Goal: Information Seeking & Learning: Learn about a topic

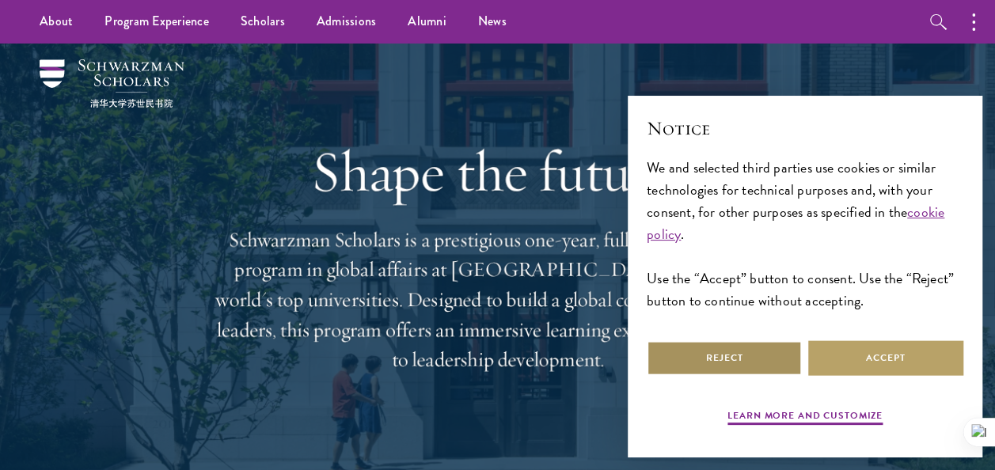
click at [753, 350] on button "Reject" at bounding box center [724, 358] width 155 height 36
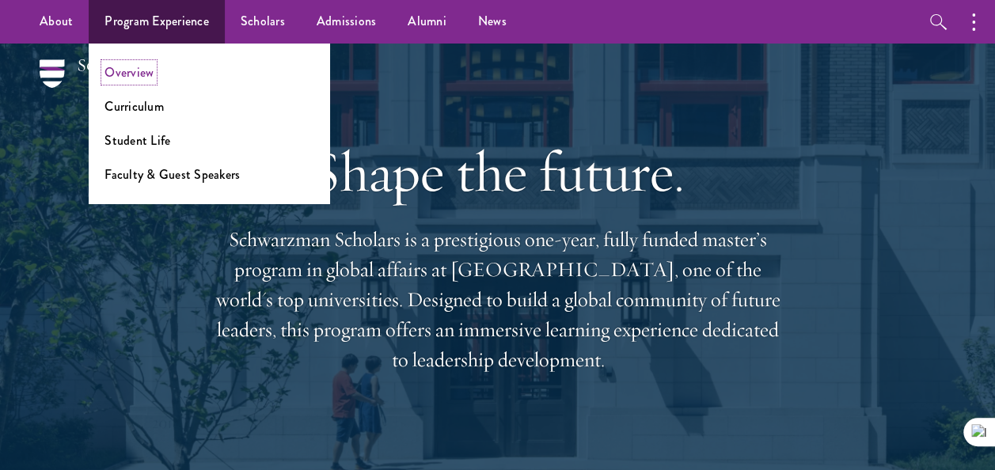
click at [152, 68] on link "Overview" at bounding box center [128, 72] width 49 height 18
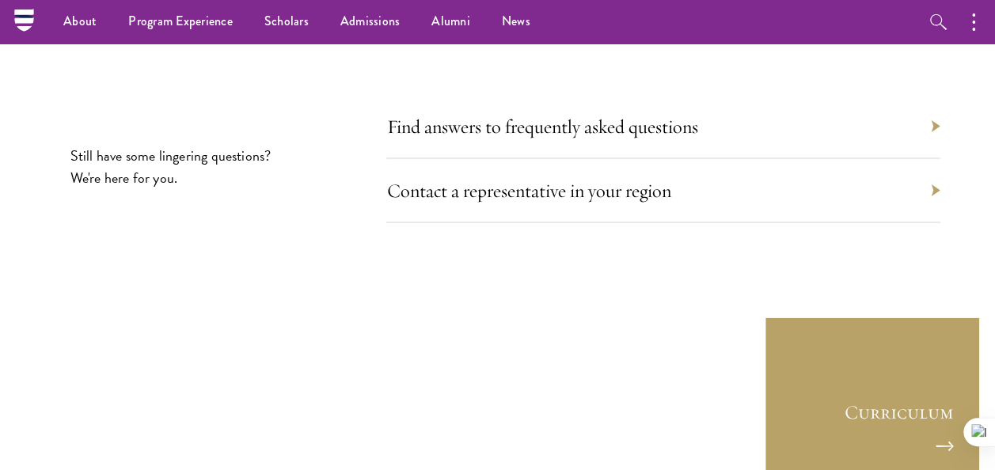
scroll to position [7329, 0]
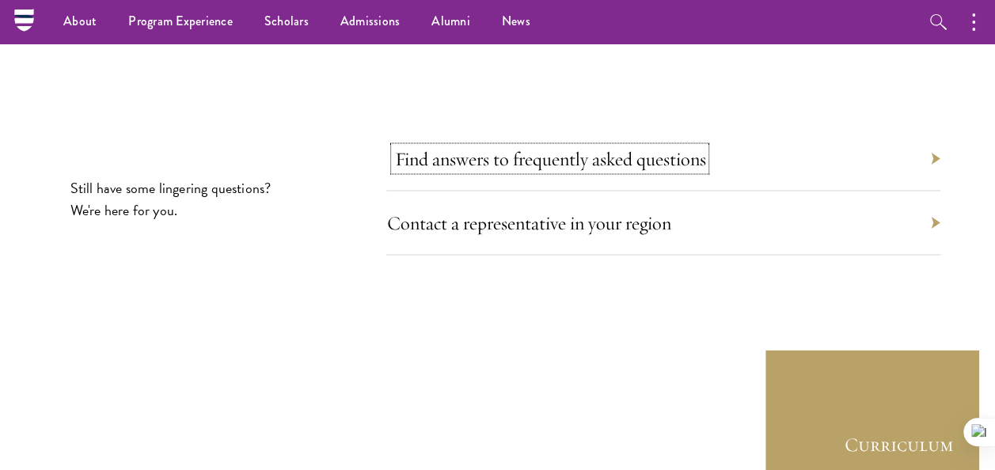
click at [675, 146] on link "Find answers to frequently asked questions" at bounding box center [549, 158] width 311 height 24
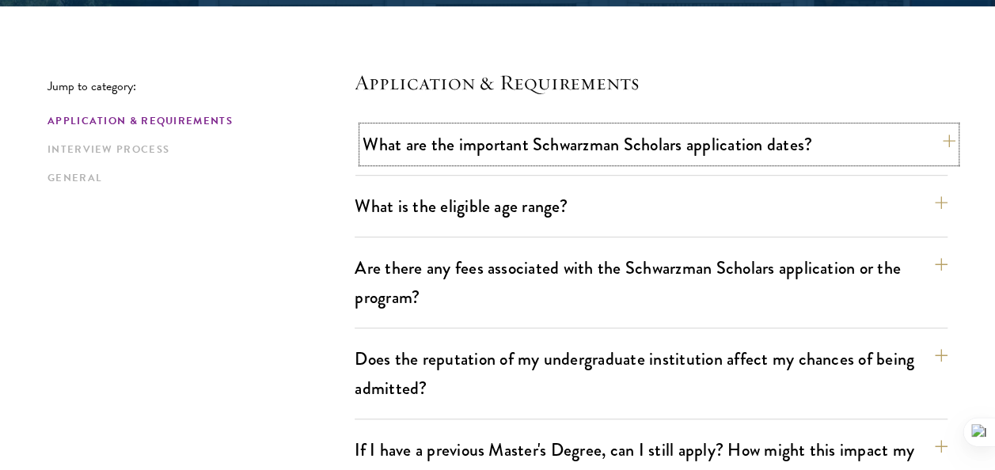
click at [530, 135] on button "What are the important Schwarzman Scholars application dates?" at bounding box center [658, 145] width 593 height 36
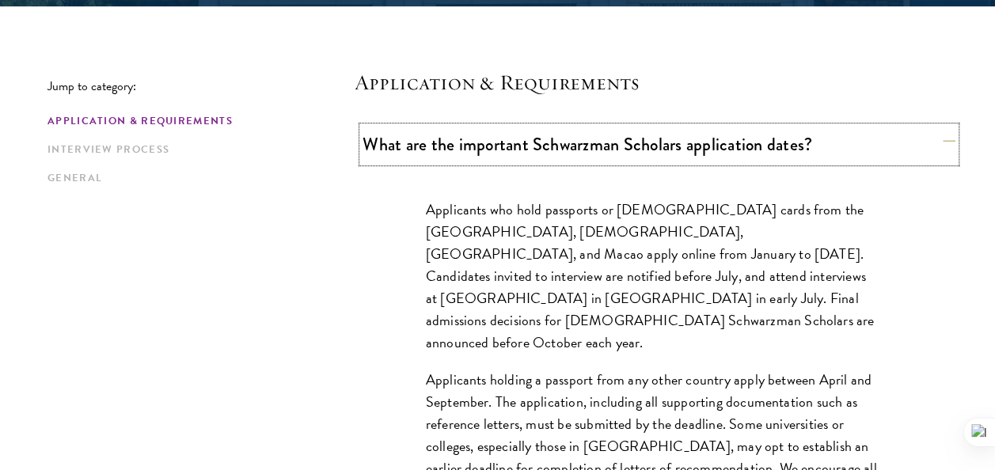
click at [530, 135] on button "What are the important Schwarzman Scholars application dates?" at bounding box center [658, 145] width 593 height 36
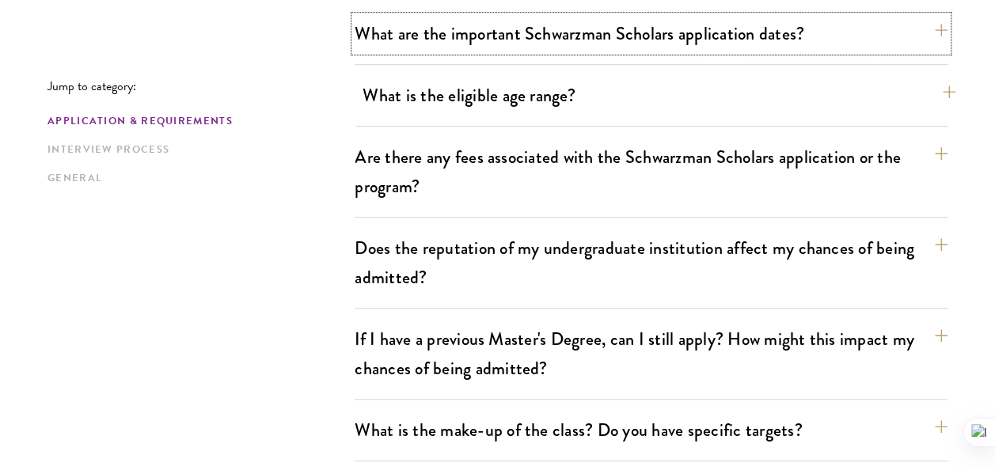
scroll to position [510, 0]
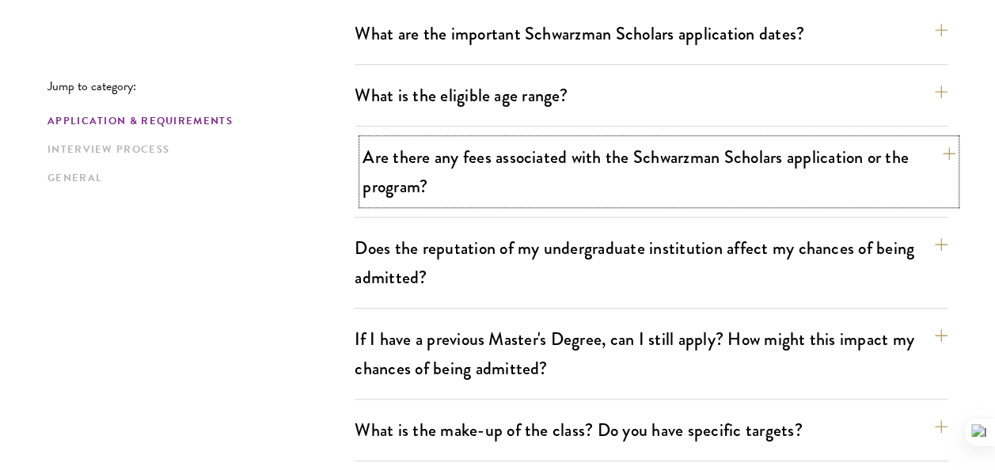
click at [481, 161] on button "Are there any fees associated with the Schwarzman Scholars application or the p…" at bounding box center [658, 171] width 593 height 65
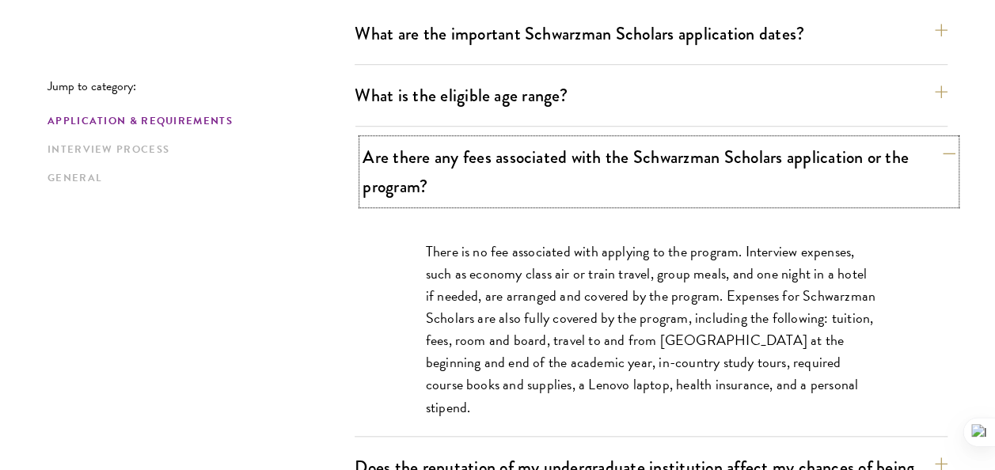
click at [481, 161] on button "Are there any fees associated with the Schwarzman Scholars application or the p…" at bounding box center [658, 171] width 593 height 65
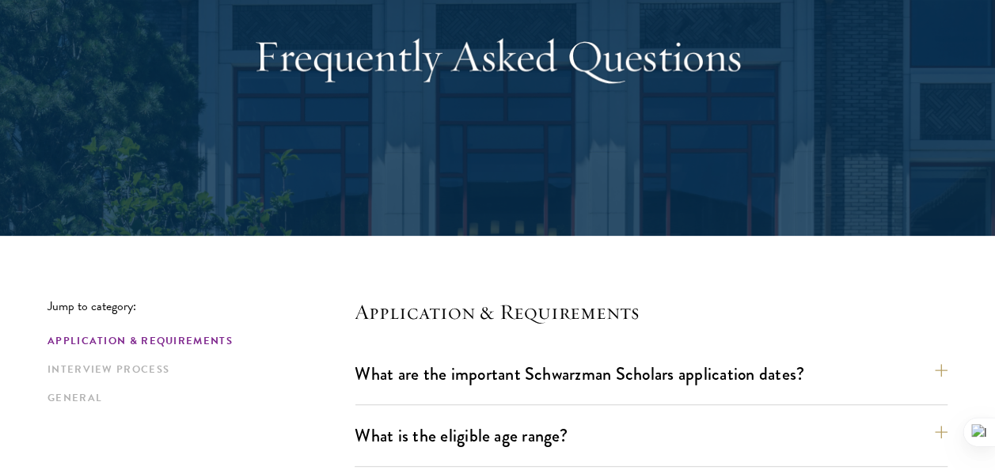
scroll to position [0, 0]
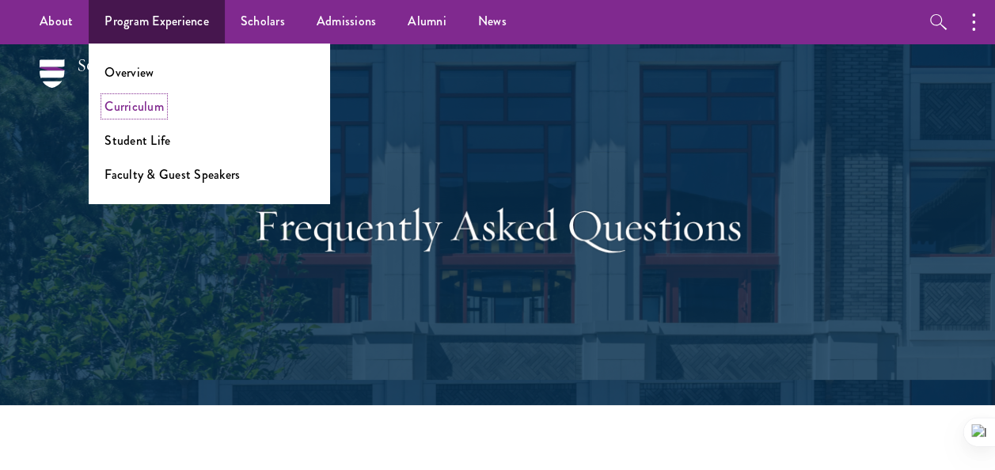
click at [143, 108] on link "Curriculum" at bounding box center [133, 106] width 59 height 18
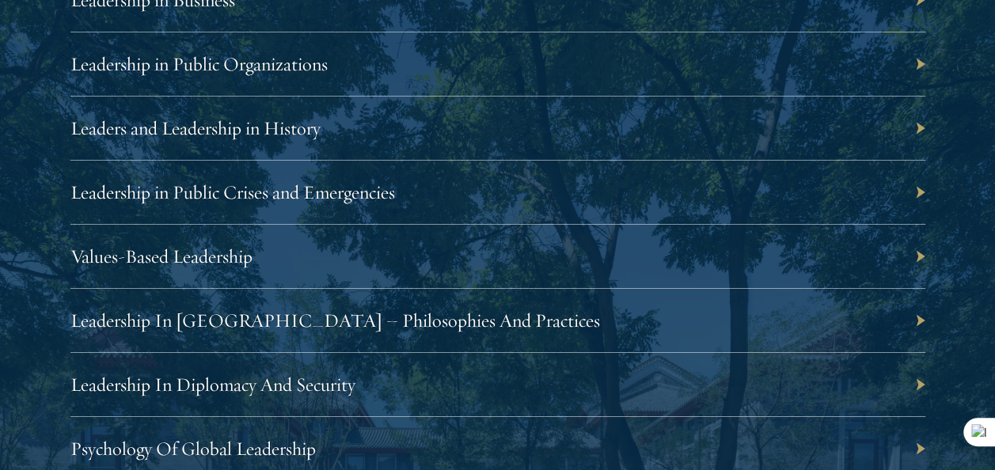
scroll to position [2808, 0]
